Goal: Task Accomplishment & Management: Manage account settings

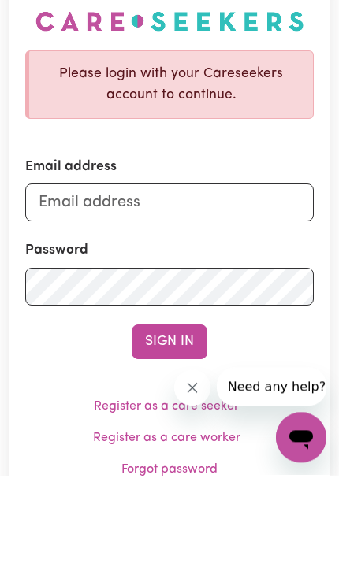
scroll to position [107, 0]
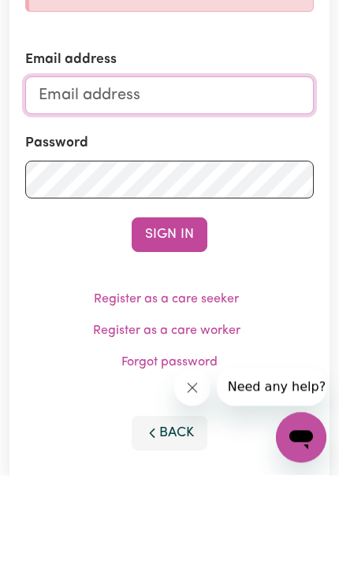
type input "prasamsha.pandey9@gmail.com"
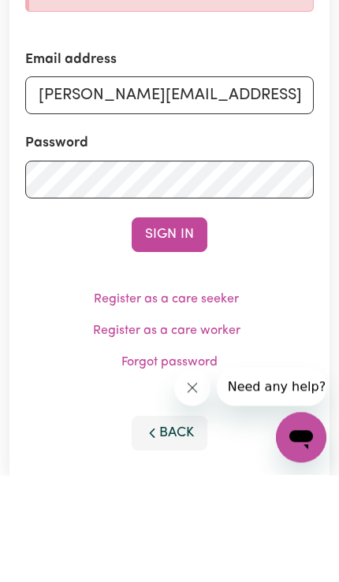
click at [169, 340] on button "Sign In" at bounding box center [169, 341] width 76 height 35
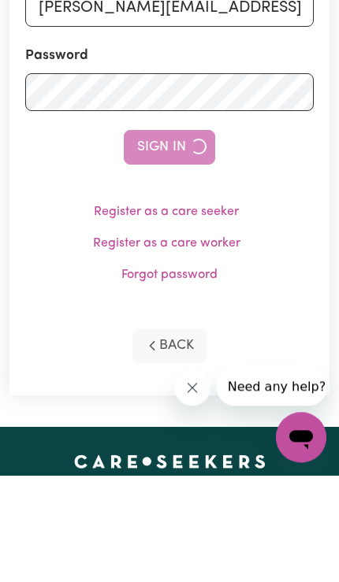
scroll to position [106, 0]
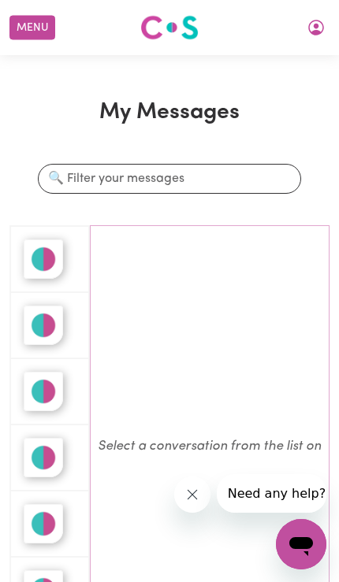
click at [31, 24] on button "Menu" at bounding box center [32, 28] width 46 height 24
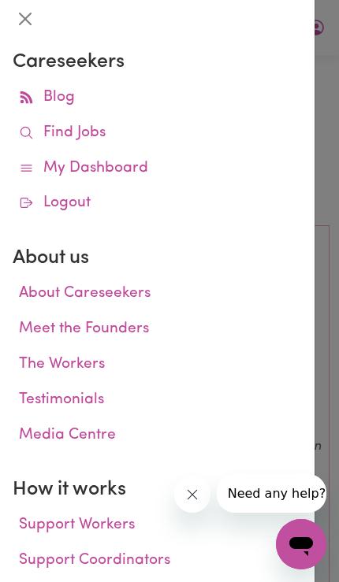
click at [75, 128] on link "Find Jobs" at bounding box center [157, 133] width 289 height 35
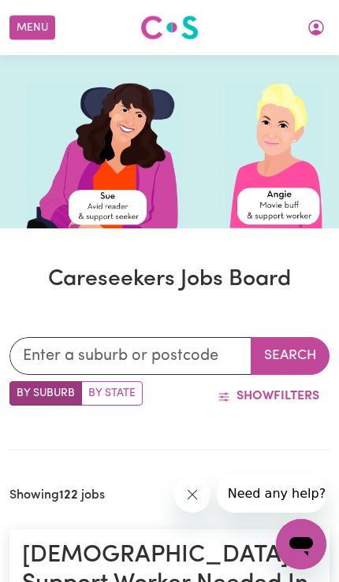
scroll to position [134, 1]
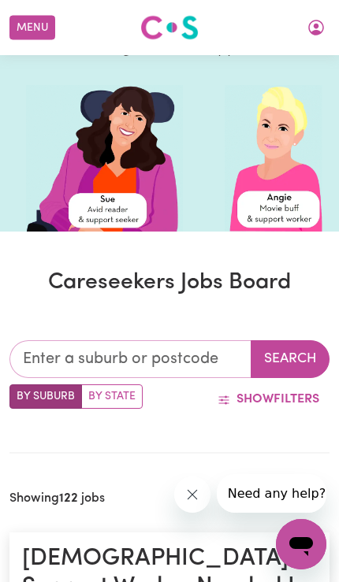
click at [147, 350] on input "text" at bounding box center [130, 359] width 242 height 38
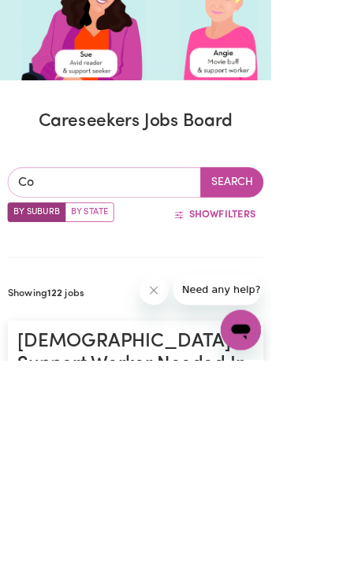
type input "Cor"
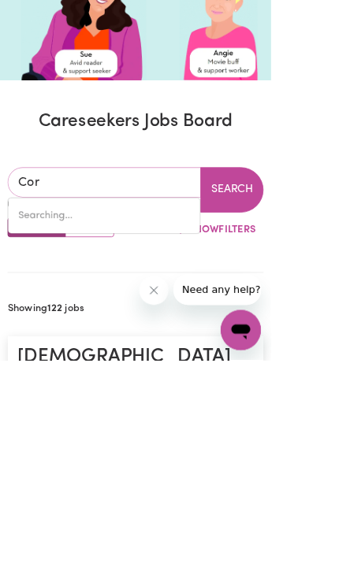
type input "CorA LYNN, Victoria, 3814"
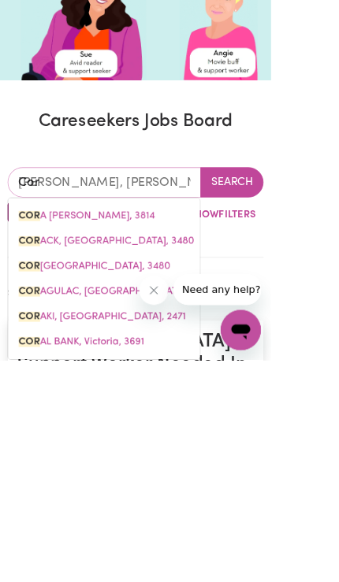
type input "Cor"
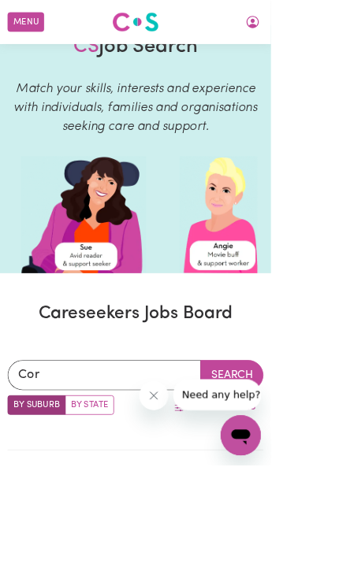
scroll to position [0, 0]
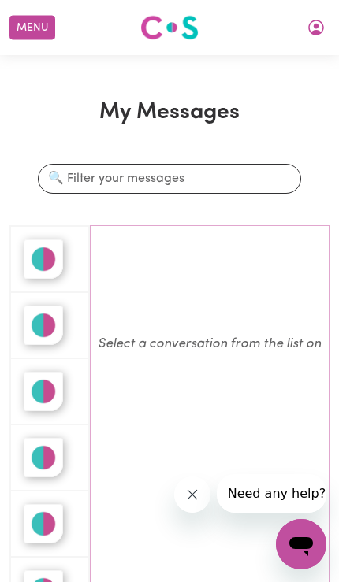
scroll to position [103, 0]
click at [43, 255] on img "button" at bounding box center [43, 258] width 39 height 39
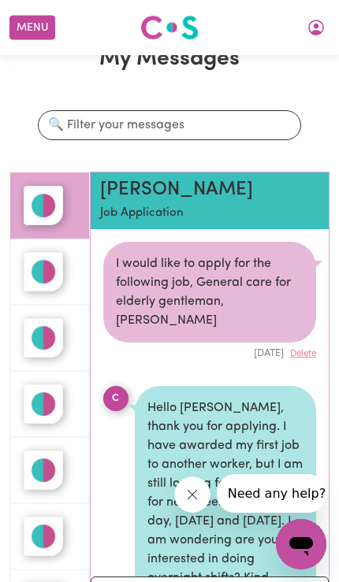
scroll to position [71, 0]
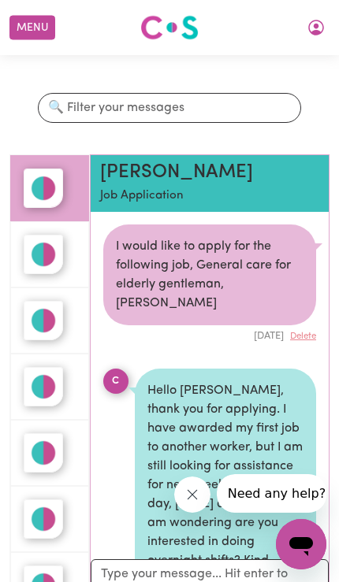
click at [40, 238] on img "button" at bounding box center [43, 254] width 39 height 39
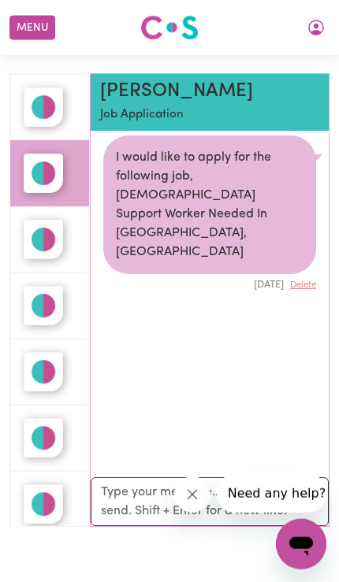
scroll to position [157, 0]
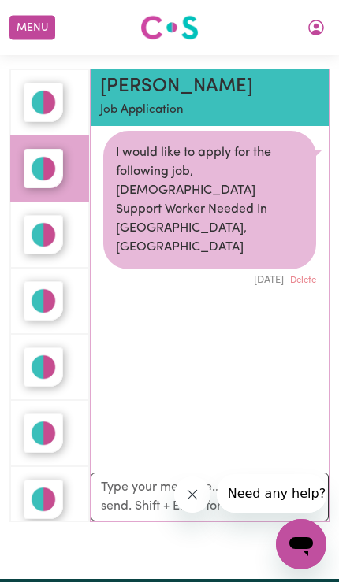
click at [40, 230] on img "button" at bounding box center [43, 234] width 39 height 39
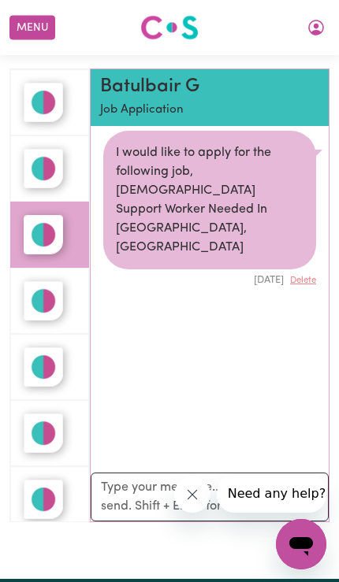
click at [43, 294] on img "button" at bounding box center [43, 300] width 39 height 39
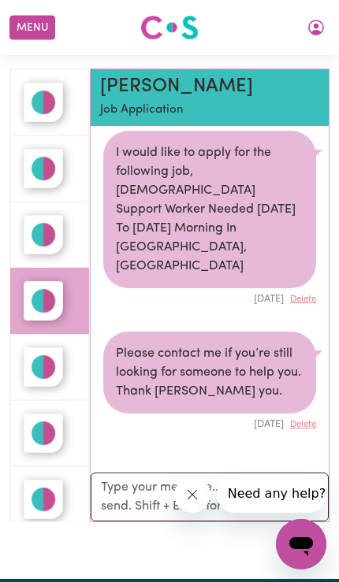
click at [44, 361] on img "button" at bounding box center [43, 366] width 39 height 39
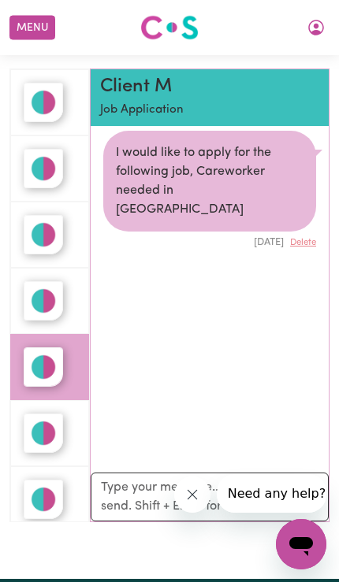
click at [43, 427] on img "button" at bounding box center [43, 432] width 39 height 39
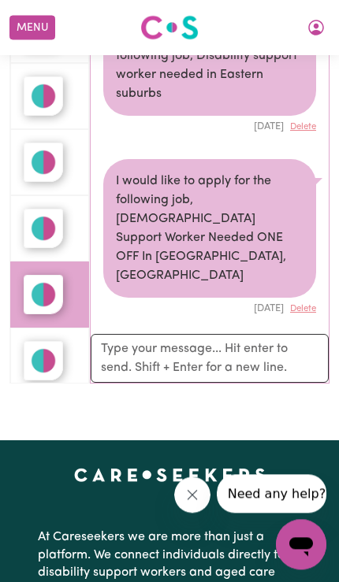
scroll to position [295, 0]
click at [49, 353] on img "button" at bounding box center [43, 360] width 39 height 39
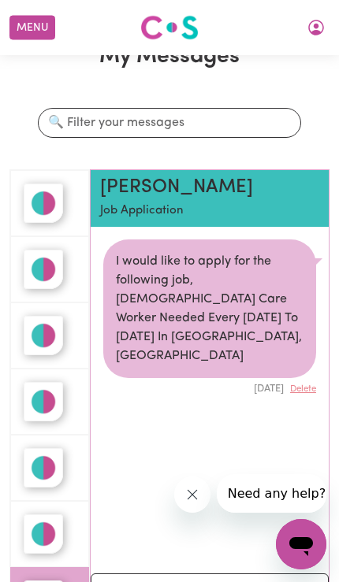
scroll to position [0, 0]
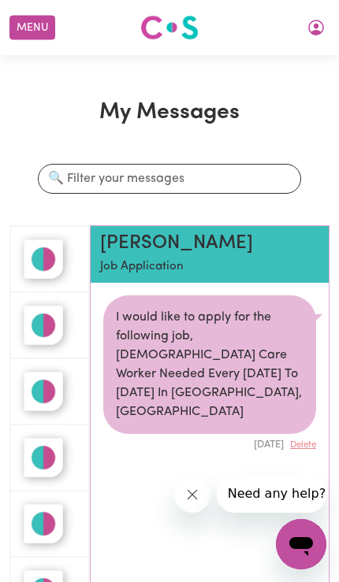
click at [50, 311] on img "button" at bounding box center [43, 324] width 39 height 39
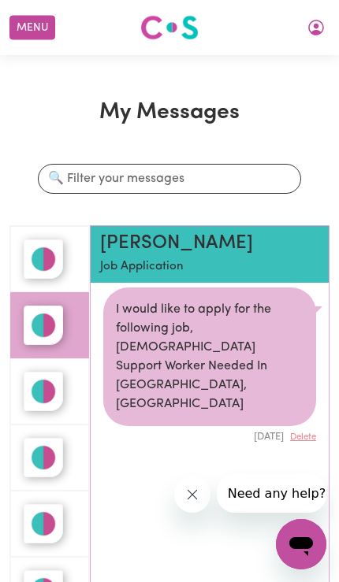
click at [50, 251] on img "button" at bounding box center [43, 258] width 39 height 39
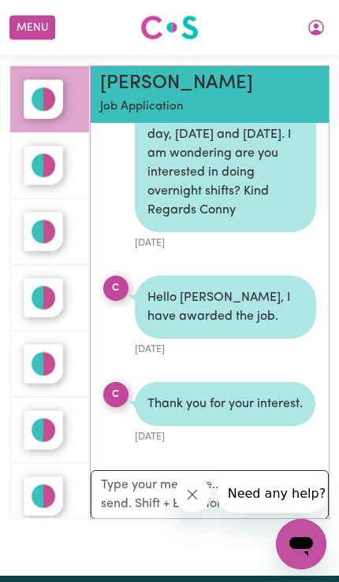
scroll to position [159, 0]
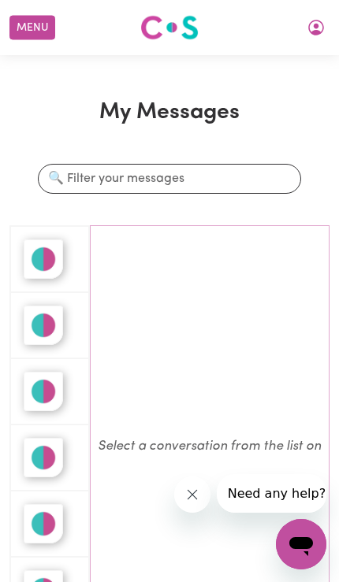
click at [46, 246] on img "button" at bounding box center [43, 258] width 39 height 39
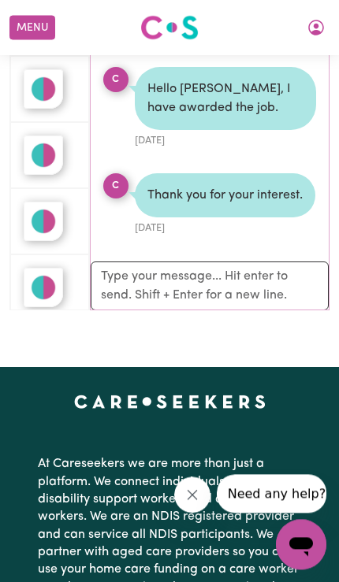
scroll to position [368, 0]
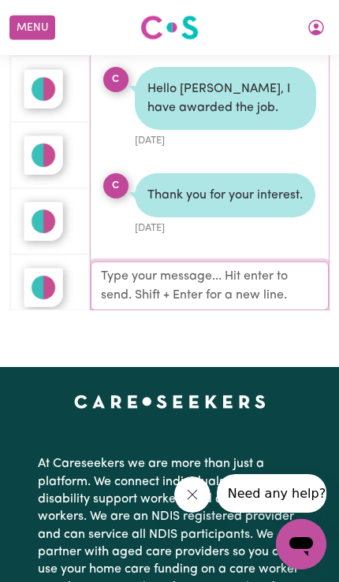
click at [134, 276] on textarea "Your reply" at bounding box center [210, 285] width 239 height 49
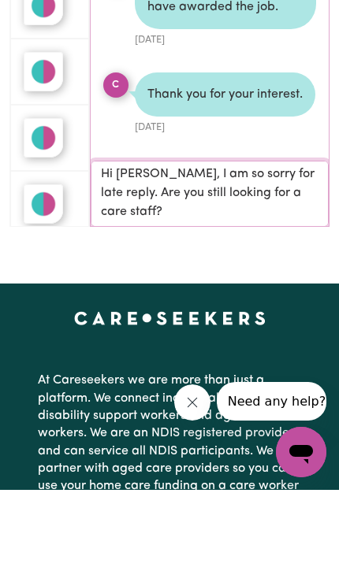
scroll to position [452, 0]
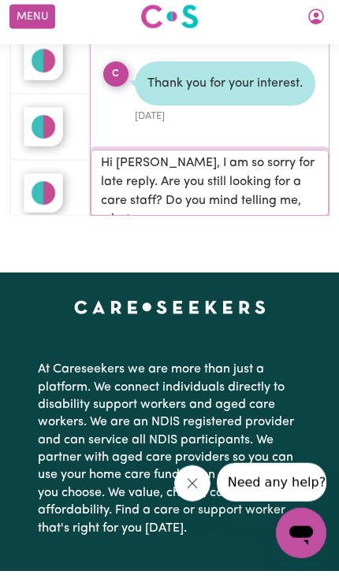
click at [138, 194] on textarea "Hi Cornelia, I am so sorry for late reply. Are you still looking for a care sta…" at bounding box center [210, 193] width 239 height 66
click at [313, 194] on textarea "Hi Cornelia, I am so sorry for late reply. Are you still looking for a care sta…" at bounding box center [210, 193] width 239 height 66
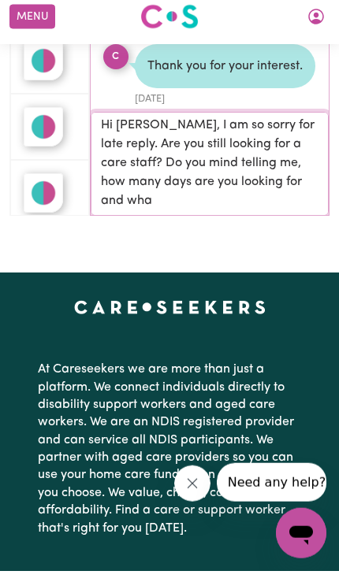
scroll to position [2, 0]
click at [139, 157] on textarea "Hi Cornelia, I am so sorry for late reply. Are you still looking for a care sta…" at bounding box center [210, 174] width 239 height 104
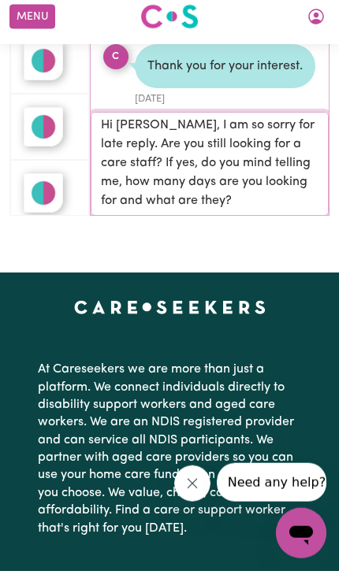
click at [239, 196] on textarea "Hi Cornelia, I am so sorry for late reply. Are you still looking for a care sta…" at bounding box center [210, 174] width 239 height 104
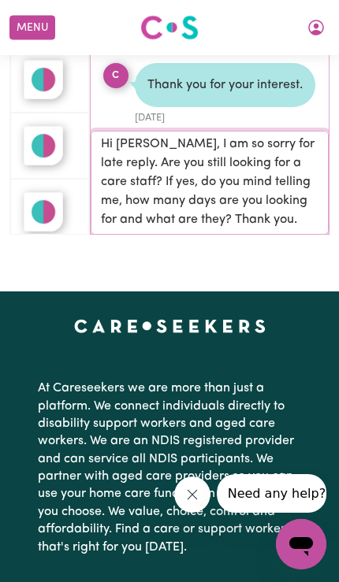
click at [129, 176] on textarea "Hi Cornelia, I am so sorry for late reply. Are you still looking for a care sta…" at bounding box center [210, 182] width 239 height 104
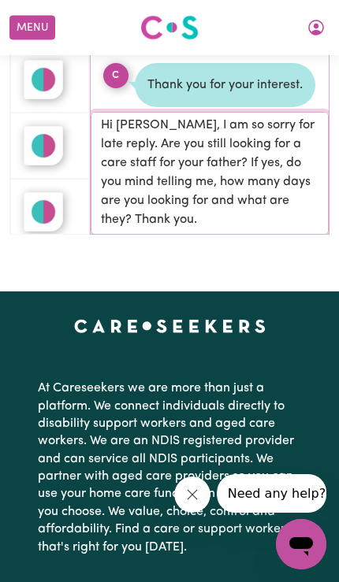
click at [176, 219] on textarea "Hi Cornelia, I am so sorry for late reply. Are you still looking for a care sta…" at bounding box center [210, 172] width 239 height 123
type textarea "Hi Cornelia, I am so sorry for late reply. Are you still looking for a care sta…"
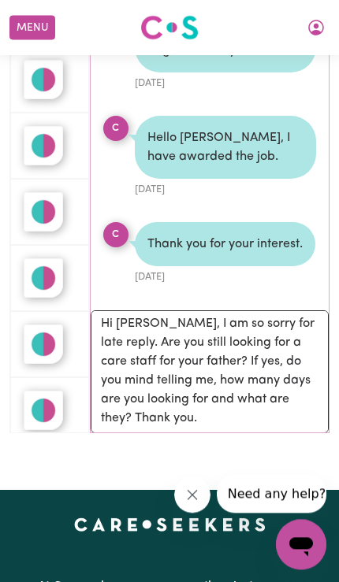
scroll to position [243, 0]
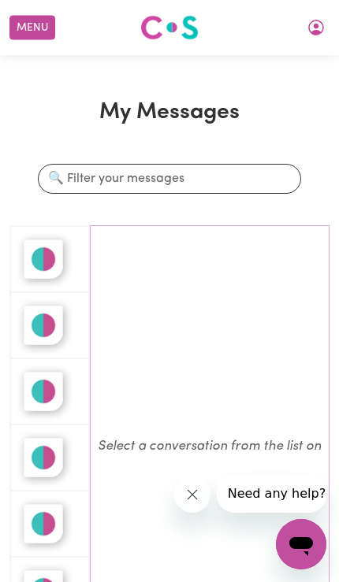
click at [37, 254] on img "button" at bounding box center [43, 258] width 39 height 39
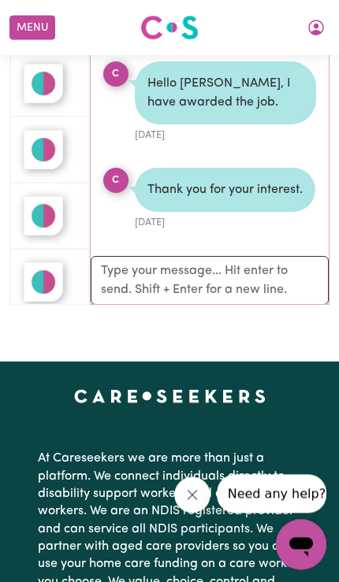
scroll to position [372, 0]
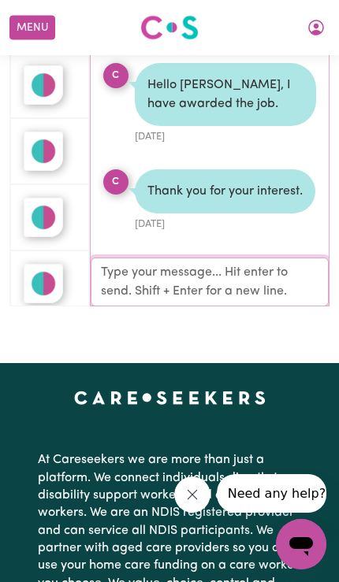
click at [199, 273] on textarea "Your reply" at bounding box center [210, 281] width 239 height 49
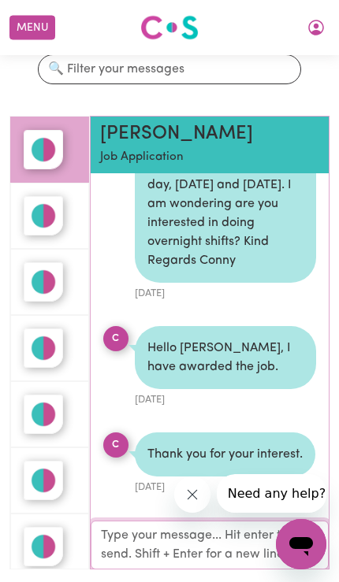
scroll to position [109, 0]
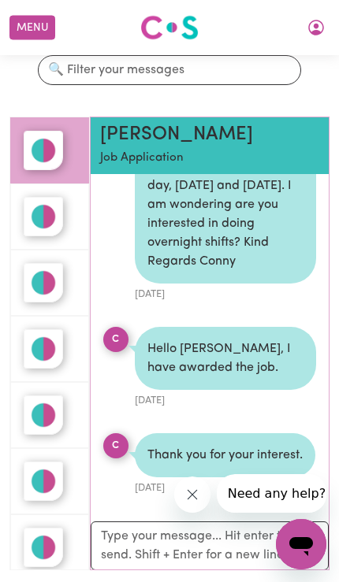
click at [143, 131] on h2 "[PERSON_NAME]" at bounding box center [173, 135] width 146 height 23
click at [136, 151] on p "Job Application" at bounding box center [173, 159] width 146 height 18
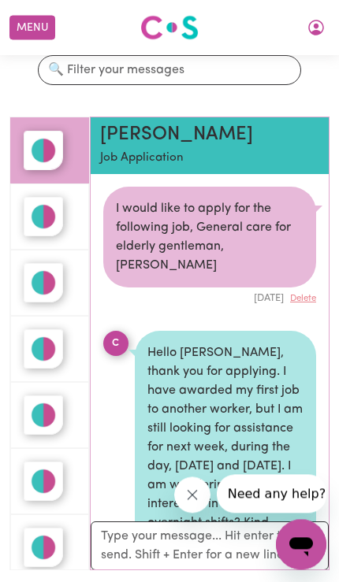
scroll to position [0, 0]
click at [149, 150] on p "Job Application" at bounding box center [173, 159] width 146 height 18
click at [47, 145] on img "button" at bounding box center [43, 150] width 39 height 39
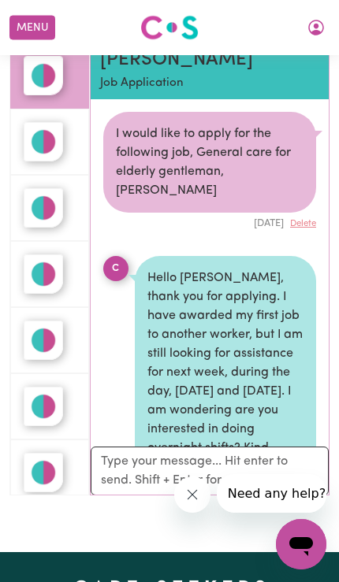
scroll to position [189, 0]
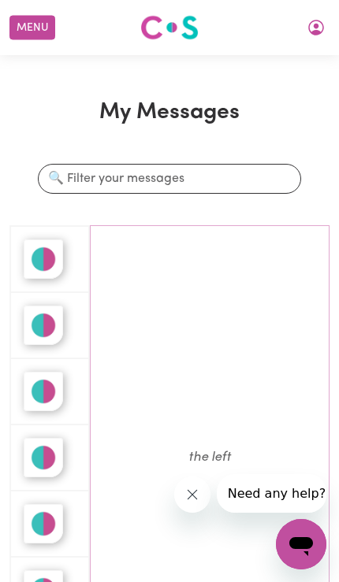
scroll to position [431, 0]
click at [41, 257] on img "button" at bounding box center [43, 258] width 39 height 39
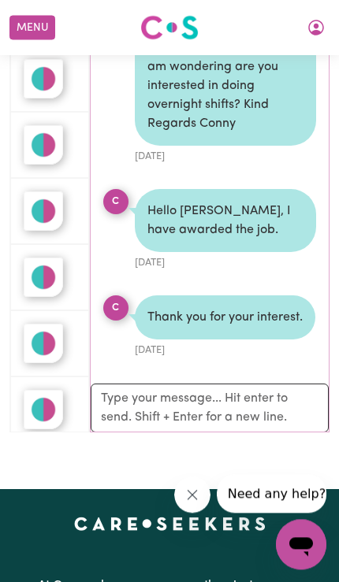
scroll to position [246, 0]
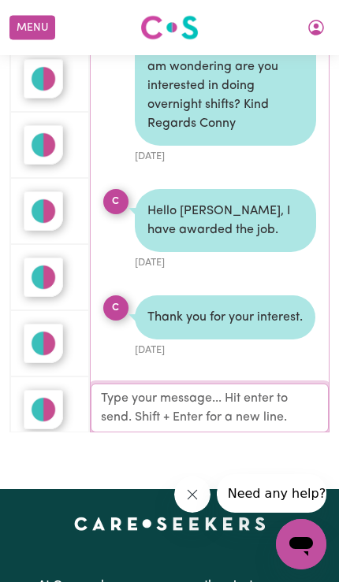
click at [205, 402] on textarea "Your reply" at bounding box center [210, 407] width 239 height 49
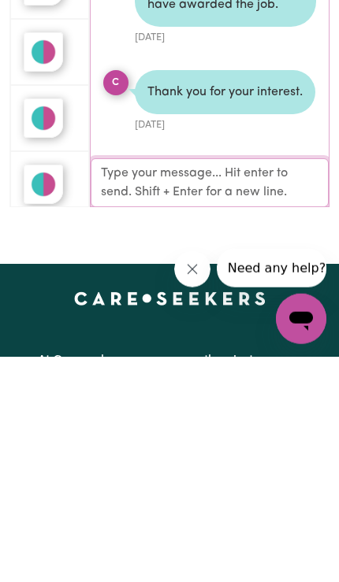
click at [254, 383] on textarea "Your reply" at bounding box center [210, 407] width 239 height 49
click at [228, 383] on textarea "Your reply" at bounding box center [210, 407] width 239 height 49
click at [191, 383] on textarea "Your reply" at bounding box center [210, 407] width 239 height 49
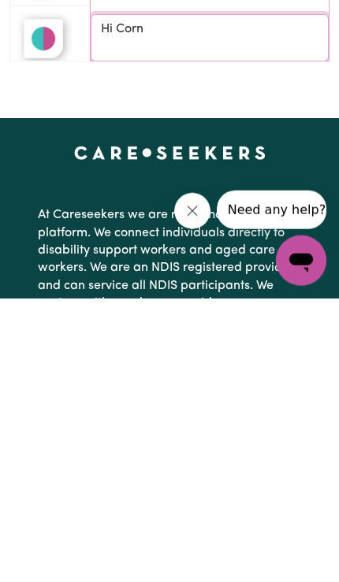
scroll to position [353, 0]
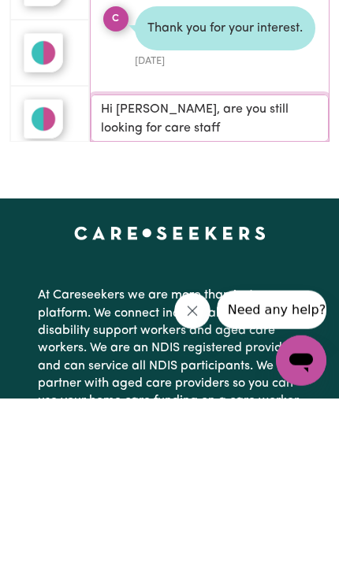
click at [305, 277] on textarea "Hi [PERSON_NAME], are you still looking for care staff" at bounding box center [210, 300] width 239 height 47
click at [174, 277] on textarea "Hi [PERSON_NAME], are you still looking a care staff" at bounding box center [210, 300] width 239 height 47
type textarea "Hi [PERSON_NAME], are you still looking a care staff for your father?"
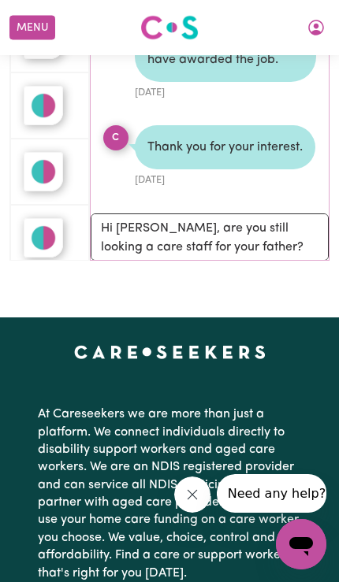
scroll to position [309, 0]
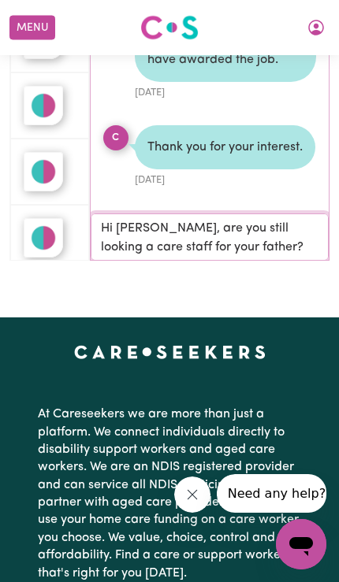
click at [265, 236] on textarea "Hi [PERSON_NAME], are you still looking a care staff for your father?" at bounding box center [210, 236] width 239 height 47
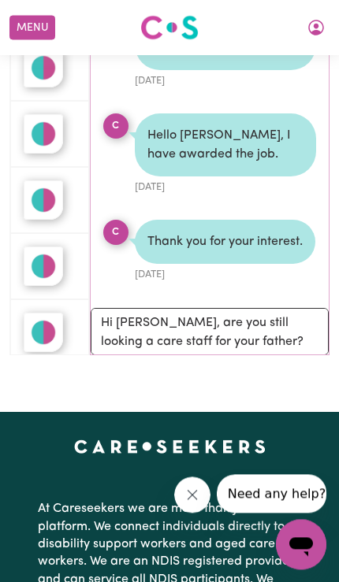
scroll to position [315, 0]
click at [309, 28] on icon "My Account" at bounding box center [316, 28] width 16 height 16
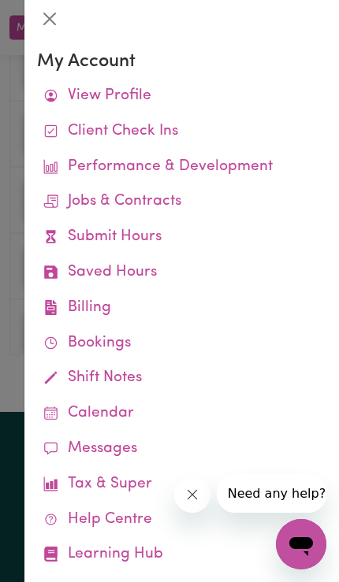
click at [135, 129] on link "Client Check Ins" at bounding box center [181, 131] width 289 height 35
click at [105, 436] on link "Messages" at bounding box center [181, 448] width 289 height 35
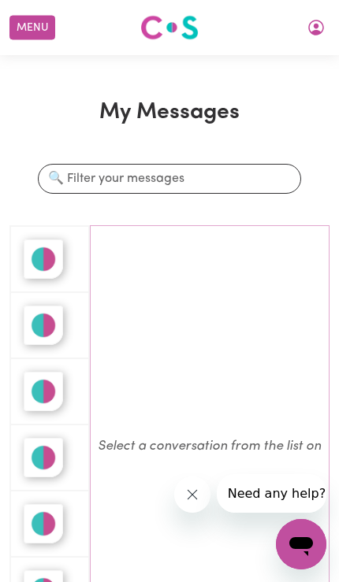
click at [43, 251] on img "button" at bounding box center [43, 258] width 39 height 39
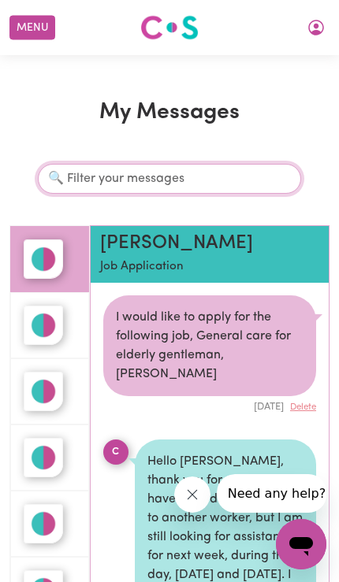
click at [96, 176] on input "Search conversations" at bounding box center [169, 179] width 263 height 30
type input "C"
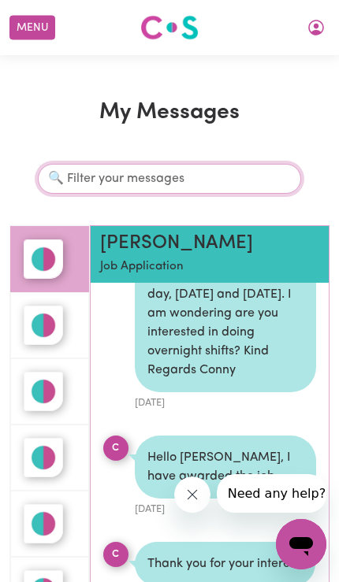
type input "O"
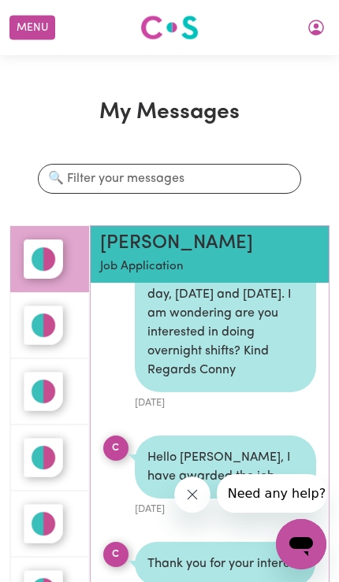
click at [319, 24] on button "My Account" at bounding box center [315, 27] width 33 height 27
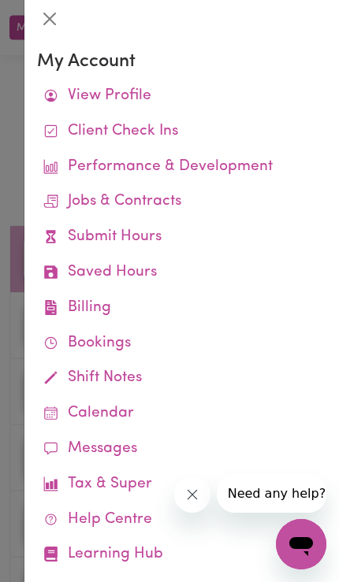
click at [186, 165] on link "Performance & Development" at bounding box center [181, 167] width 289 height 35
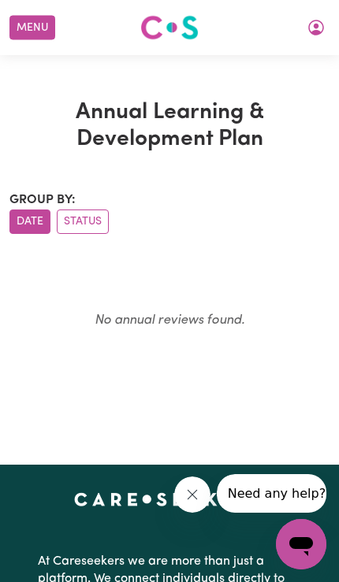
click at [322, 20] on icon "My Account" at bounding box center [315, 27] width 19 height 19
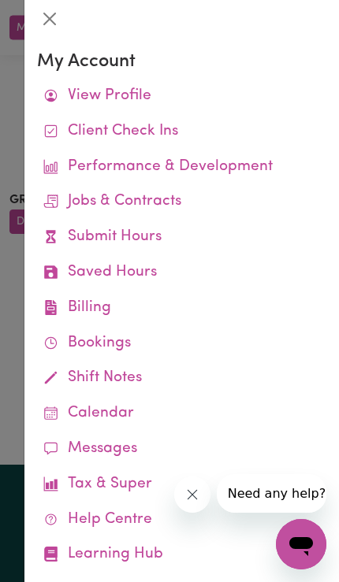
click at [131, 199] on link "Jobs & Contracts" at bounding box center [181, 201] width 289 height 35
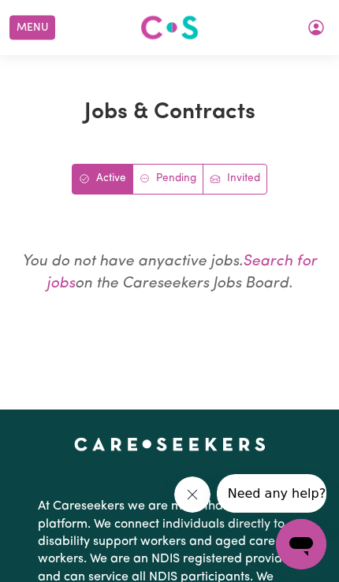
click at [243, 179] on link "Invited" at bounding box center [234, 179] width 63 height 28
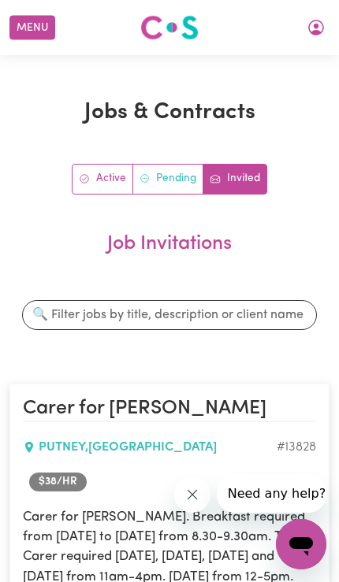
click at [176, 171] on link "Pending" at bounding box center [168, 179] width 71 height 28
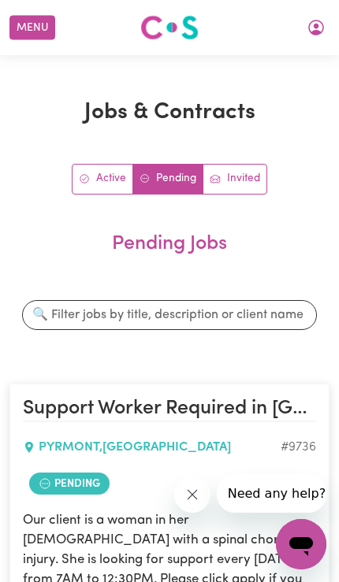
click at [105, 179] on link "Active" at bounding box center [102, 179] width 61 height 28
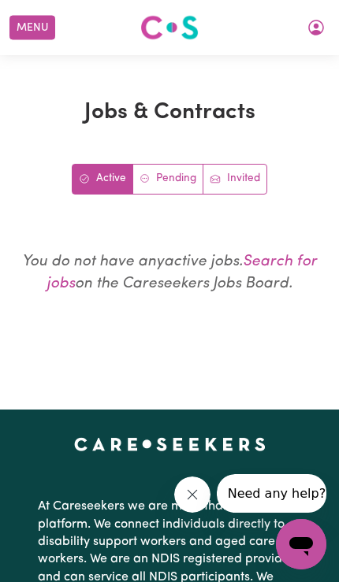
click at [246, 179] on link "Invited" at bounding box center [234, 179] width 63 height 28
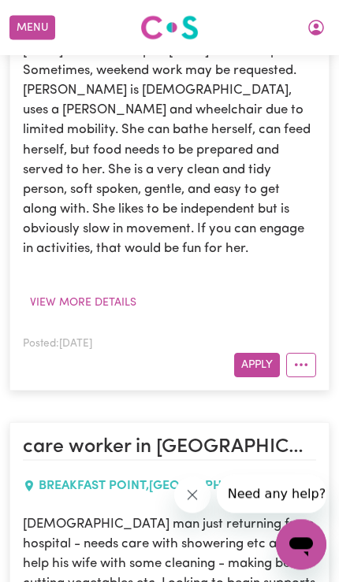
scroll to position [528, 0]
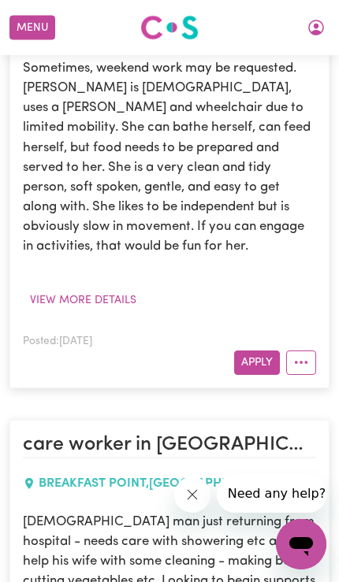
click at [302, 359] on button "More options" at bounding box center [301, 362] width 30 height 24
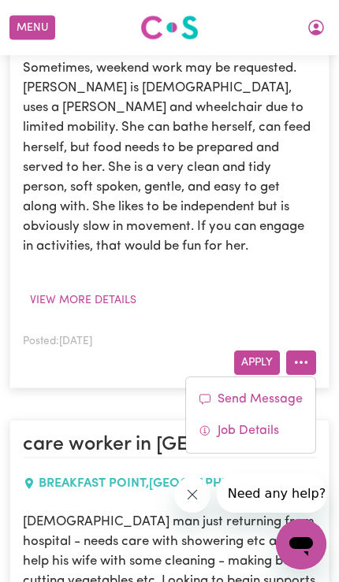
click at [285, 279] on div "Carer for [PERSON_NAME]. Breakfast required from [DATE] to [DATE] from 8.30-9.3…" at bounding box center [169, 146] width 293 height 334
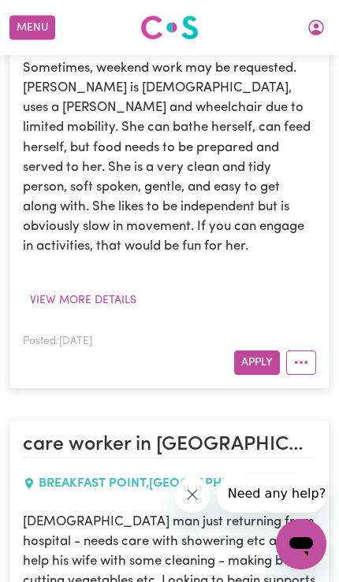
click at [318, 25] on icon "My Account" at bounding box center [315, 27] width 5 height 6
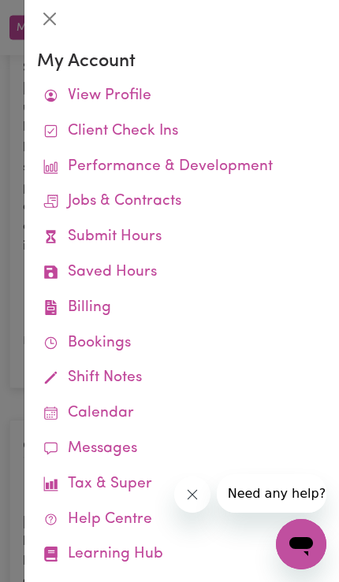
click at [141, 234] on link "Submit Hours" at bounding box center [181, 237] width 289 height 35
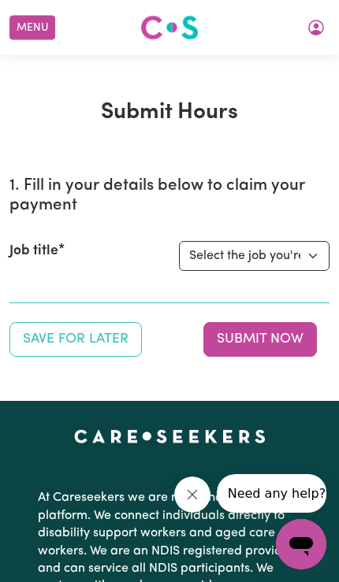
click at [317, 27] on icon "My Account" at bounding box center [315, 27] width 5 height 6
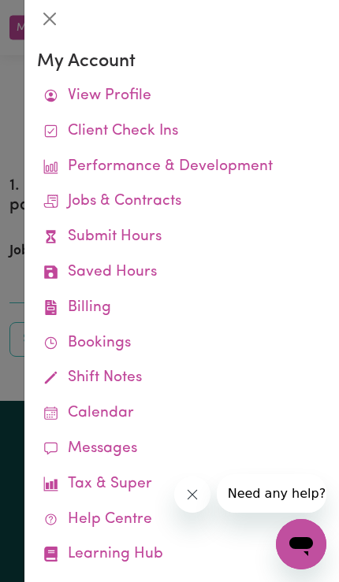
click at [119, 472] on link "Tax & Super" at bounding box center [181, 484] width 289 height 35
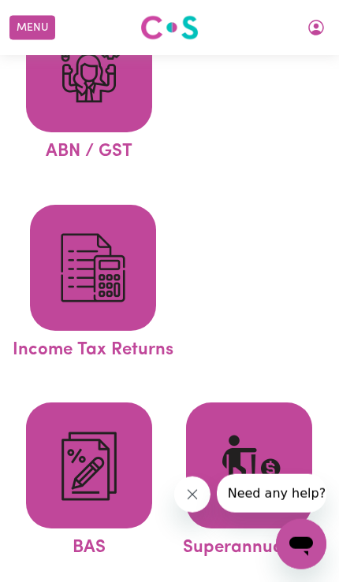
scroll to position [176, 0]
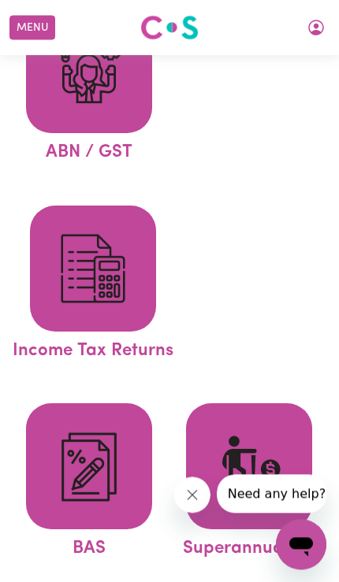
click at [93, 261] on img at bounding box center [93, 269] width 76 height 76
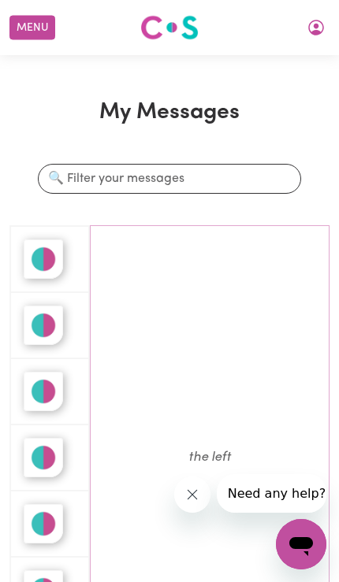
scroll to position [431, 0]
click at [215, 452] on em "Select a conversation from the list on the left" at bounding box center [209, 236] width 223 height 454
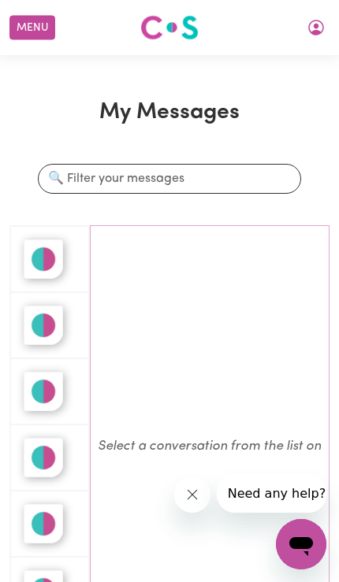
scroll to position [0, 0]
click at [45, 263] on img "button" at bounding box center [43, 258] width 39 height 39
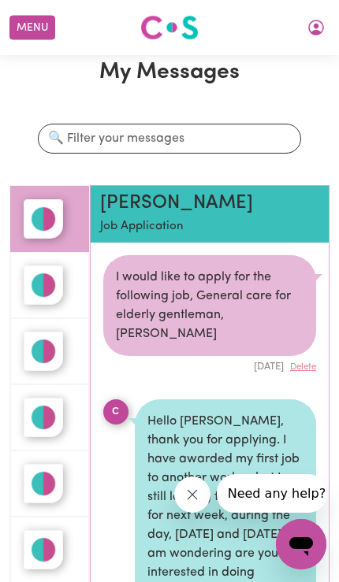
click at [169, 205] on h2 "[PERSON_NAME]" at bounding box center [173, 203] width 146 height 23
click at [168, 204] on h2 "[PERSON_NAME]" at bounding box center [173, 203] width 146 height 23
click at [172, 216] on div "[PERSON_NAME] Job Application" at bounding box center [173, 214] width 146 height 44
